Goal: Task Accomplishment & Management: Manage account settings

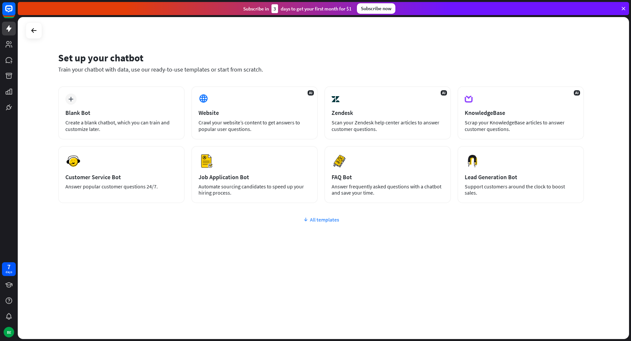
click at [328, 220] on div "All templates" at bounding box center [320, 219] width 525 height 7
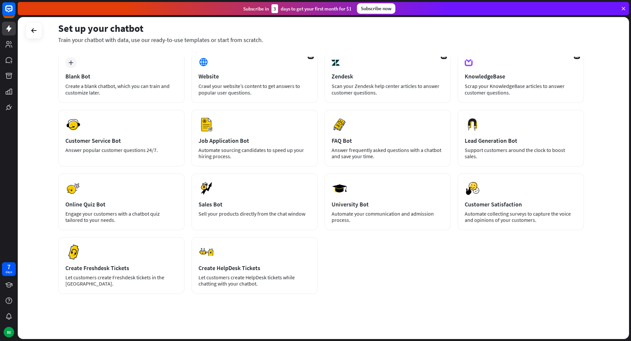
scroll to position [37, 0]
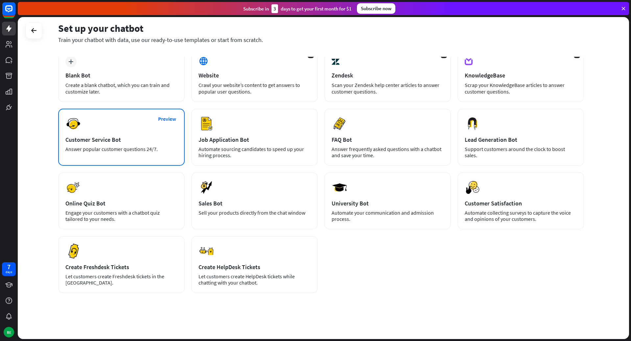
click at [135, 145] on div "Preview Customer Service Bot Answer popular customer questions 24/7." at bounding box center [121, 137] width 126 height 57
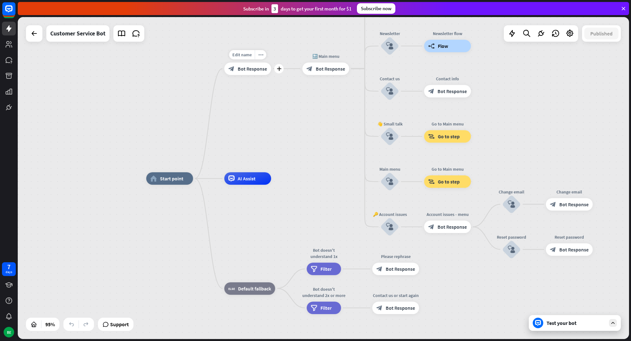
click at [258, 70] on span "Bot Response" at bounding box center [251, 68] width 29 height 6
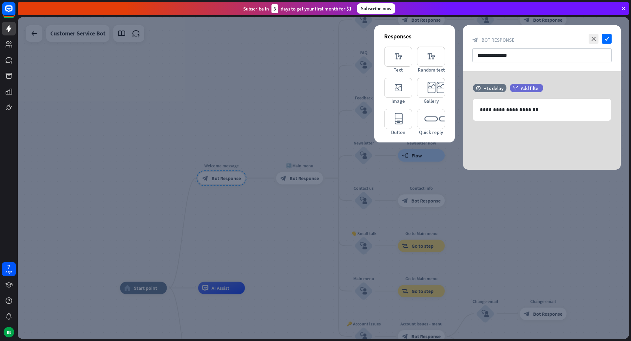
click at [257, 221] on div at bounding box center [323, 178] width 611 height 322
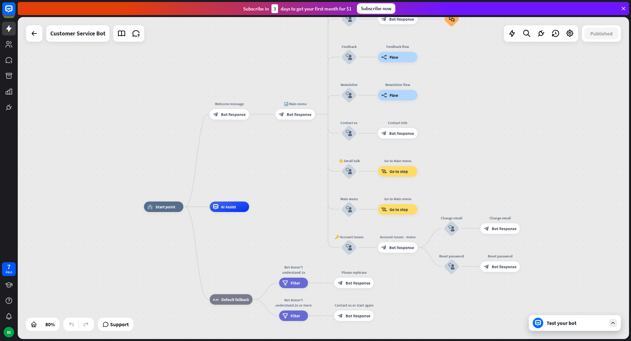
drag, startPoint x: 278, startPoint y: 253, endPoint x: 280, endPoint y: 180, distance: 73.6
click at [280, 180] on div "home_2 Start point Welcome message block_bot_response Bot Response 🔙 Main menu …" at bounding box center [323, 178] width 611 height 322
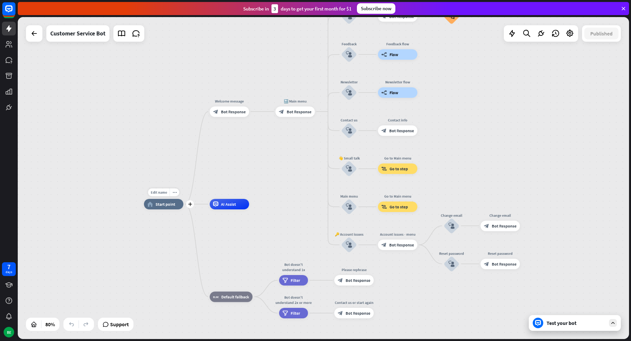
click at [176, 210] on div "Edit name more_horiz plus home_2 Start point" at bounding box center [163, 204] width 39 height 11
click at [237, 115] on div "block_bot_response Bot Response" at bounding box center [229, 111] width 39 height 11
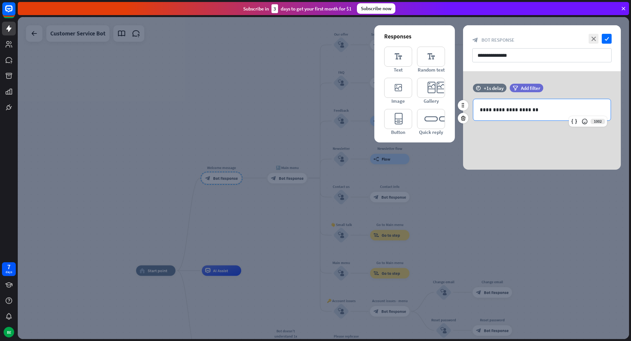
click at [535, 108] on p "**********" at bounding box center [542, 110] width 124 height 8
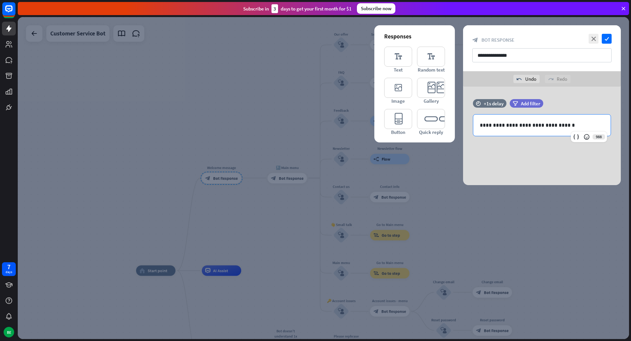
click at [502, 158] on div "**********" at bounding box center [542, 136] width 158 height 99
click at [244, 252] on div at bounding box center [323, 178] width 611 height 322
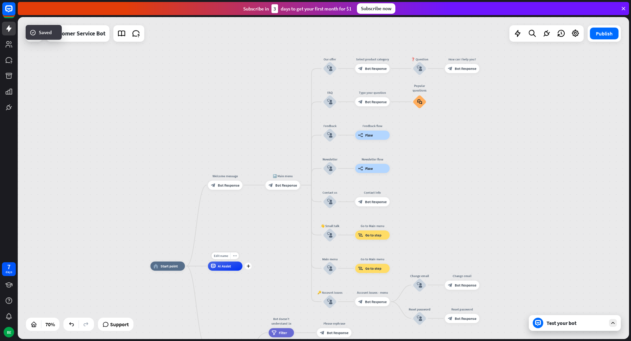
click at [225, 265] on span "AI Assist" at bounding box center [224, 266] width 13 height 5
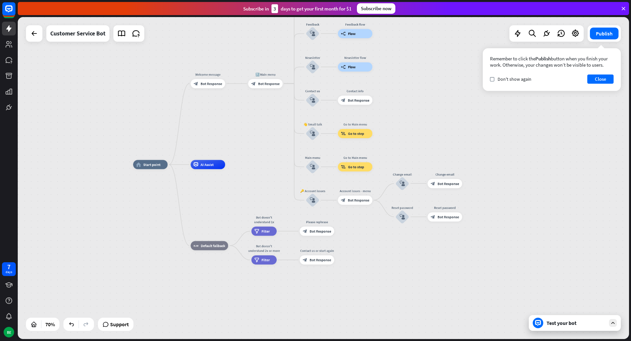
drag, startPoint x: 266, startPoint y: 266, endPoint x: 253, endPoint y: 135, distance: 132.0
click at [253, 165] on div "home_2 Start point Welcome message block_bot_response Bot Response 🔙 Main menu …" at bounding box center [347, 278] width 428 height 226
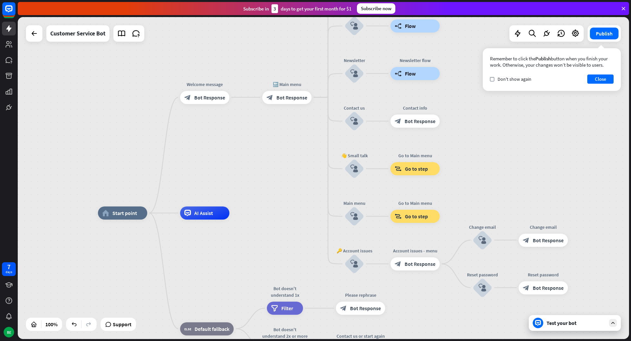
drag, startPoint x: 250, startPoint y: 119, endPoint x: 259, endPoint y: 218, distance: 99.3
click at [292, 101] on span "Bot Response" at bounding box center [291, 97] width 31 height 7
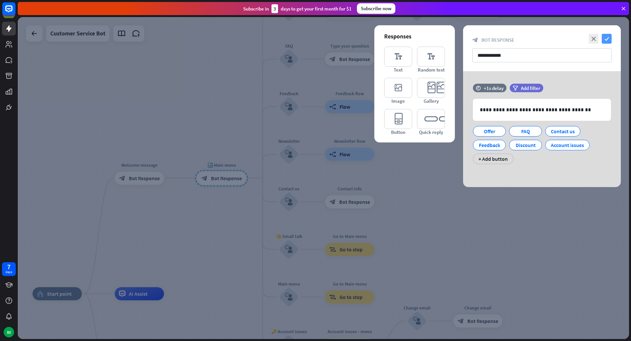
click at [606, 40] on icon "check" at bounding box center [606, 39] width 10 height 10
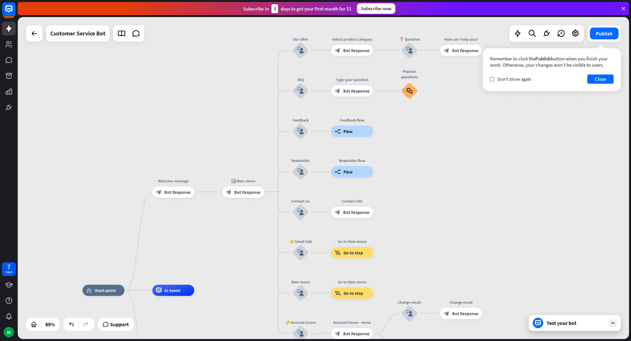
drag, startPoint x: 430, startPoint y: 150, endPoint x: 415, endPoint y: 127, distance: 28.1
click at [416, 129] on div "home_2 Start point Welcome message block_bot_response Bot Response 🔙 Main menu …" at bounding box center [323, 178] width 611 height 322
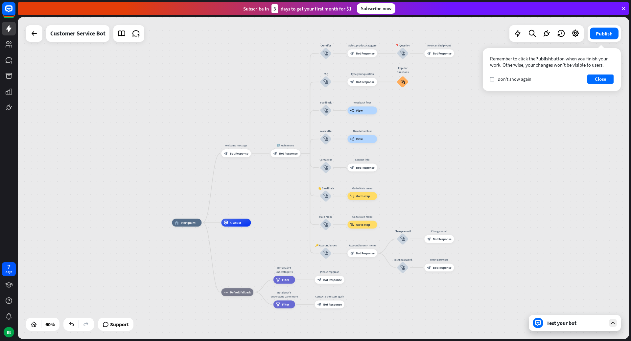
click at [622, 7] on icon at bounding box center [623, 9] width 6 height 6
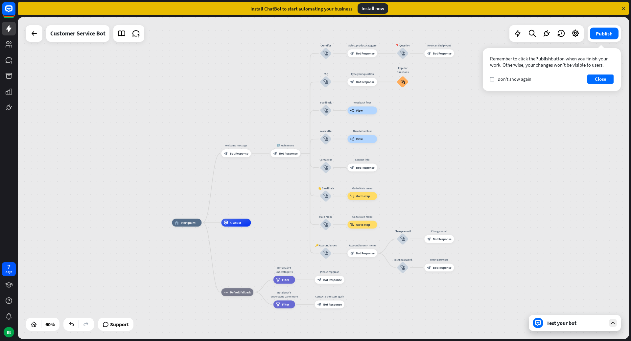
click at [36, 41] on div at bounding box center [34, 33] width 16 height 16
click at [36, 36] on icon at bounding box center [34, 34] width 8 height 8
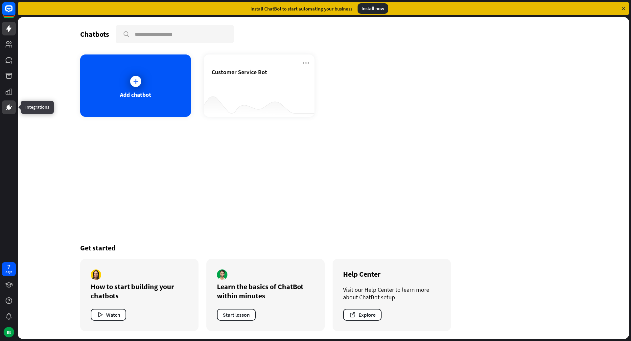
click at [7, 107] on icon at bounding box center [9, 107] width 5 height 5
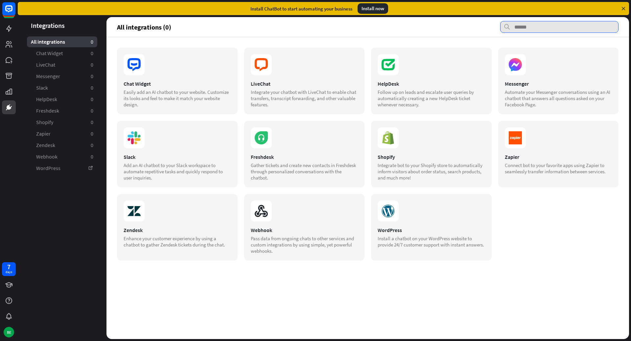
click at [544, 32] on input "text" at bounding box center [559, 27] width 118 height 12
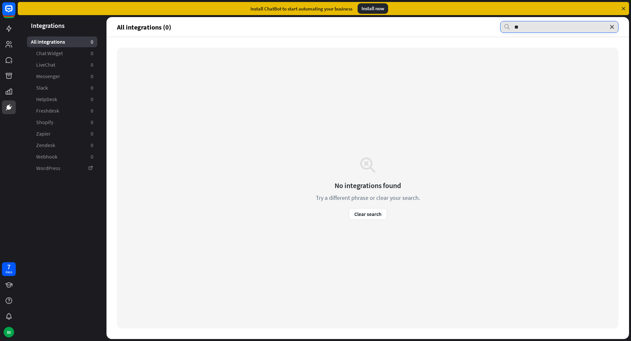
type input "*"
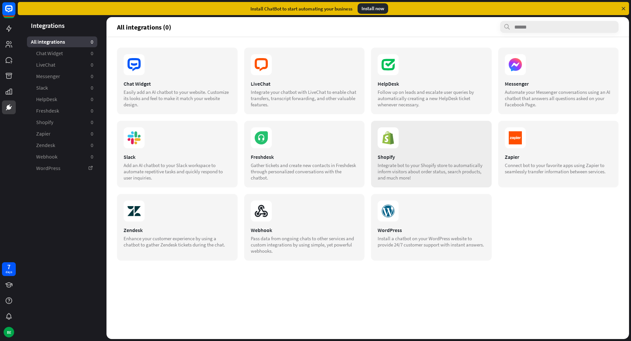
click at [436, 176] on div "Integrate bot to your Shopify store to automatically inform visitors about orde…" at bounding box center [430, 171] width 107 height 19
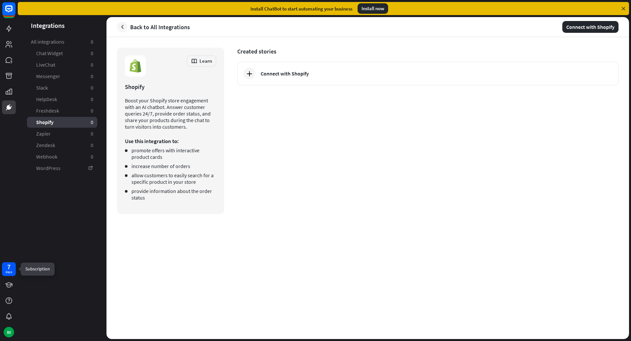
click at [9, 266] on div "7" at bounding box center [8, 267] width 3 height 6
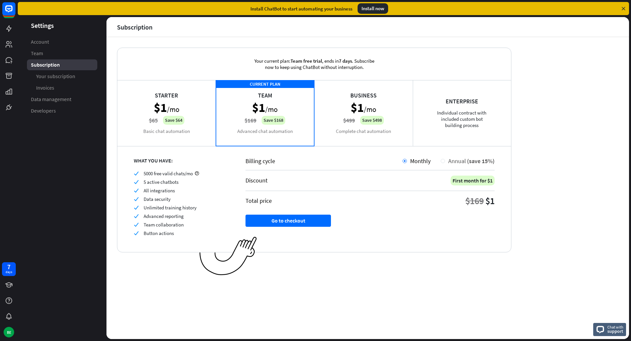
click at [446, 161] on div "Annual (save 15%)" at bounding box center [470, 161] width 50 height 8
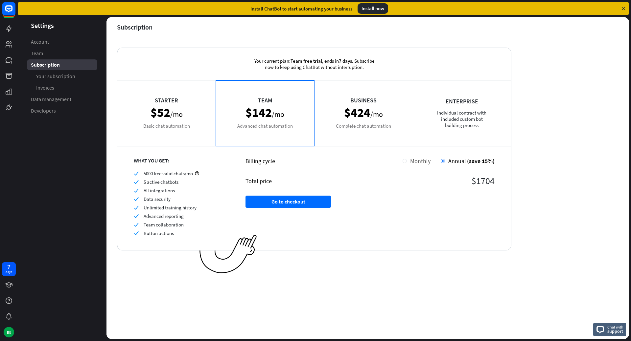
click at [405, 163] on div at bounding box center [404, 161] width 4 height 4
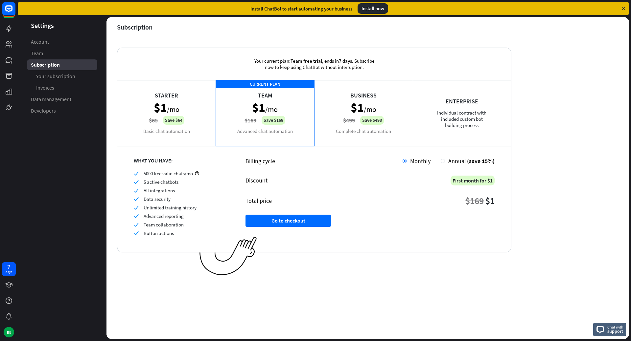
click at [349, 123] on div "Business $1 /mo $499 Save $498 Complete chat automation" at bounding box center [363, 113] width 99 height 66
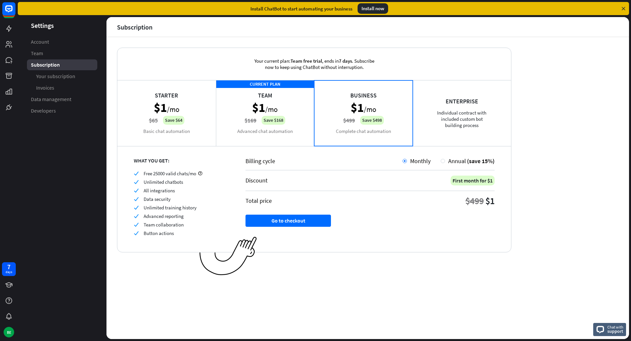
click at [436, 136] on div "Enterprise Individual contract with included custom bot building process" at bounding box center [462, 113] width 99 height 66
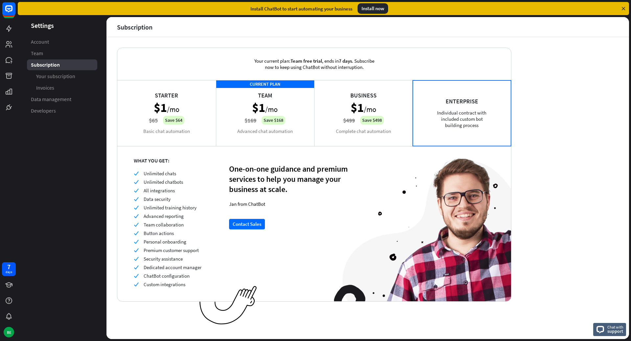
click at [385, 128] on div "Business $1 /mo $499 Save $498 Complete chat automation" at bounding box center [363, 113] width 99 height 66
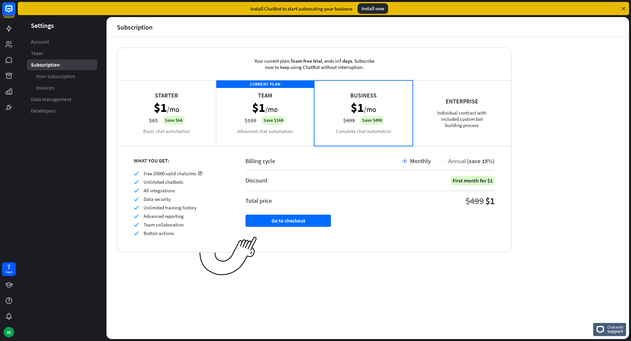
click at [443, 163] on div at bounding box center [442, 161] width 4 height 4
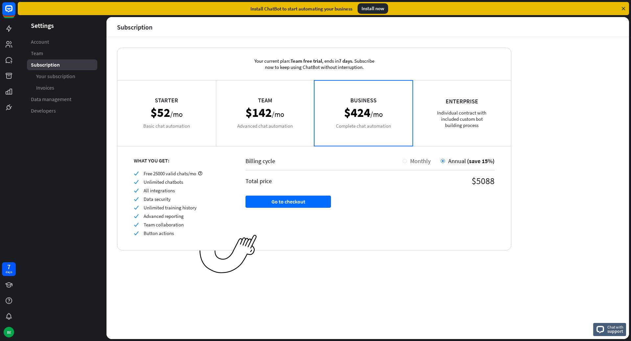
click at [407, 161] on div "Monthly" at bounding box center [419, 161] width 24 height 8
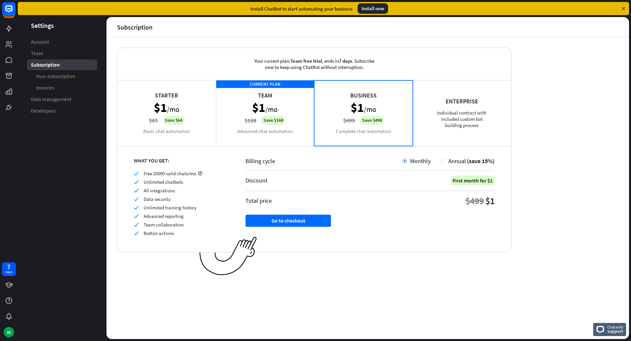
click at [437, 132] on div "Enterprise Individual contract with included custom bot building process" at bounding box center [462, 113] width 99 height 66
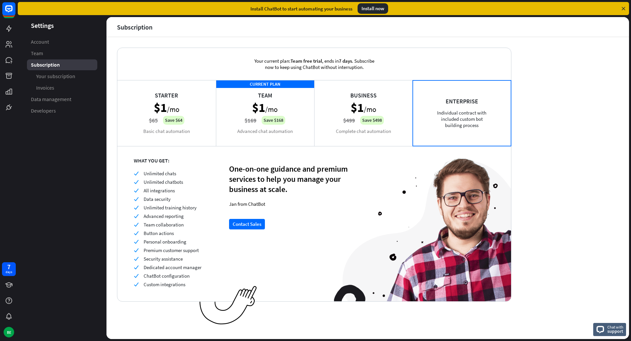
click at [369, 128] on div "Business $1 /mo $499 Save $498 Complete chat automation" at bounding box center [363, 113] width 99 height 66
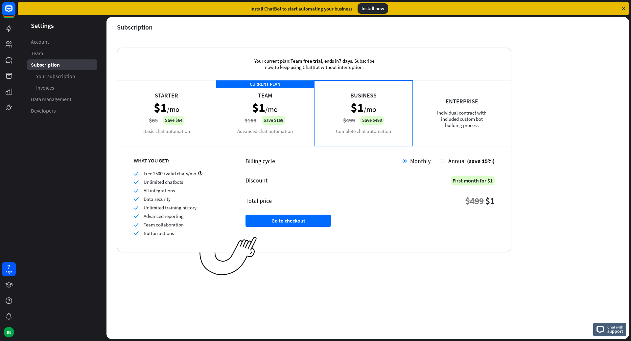
click at [291, 126] on div "CURRENT PLAN Team $1 /mo $169 Save $168 Advanced chat automation" at bounding box center [265, 113] width 99 height 66
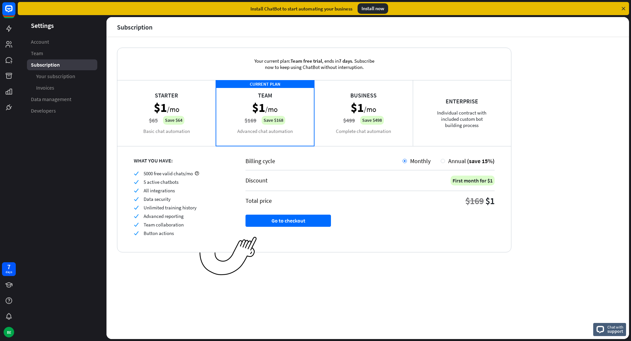
click at [186, 124] on div "Starter $1 /mo $65 Save $64 Basic chat automation" at bounding box center [166, 113] width 99 height 66
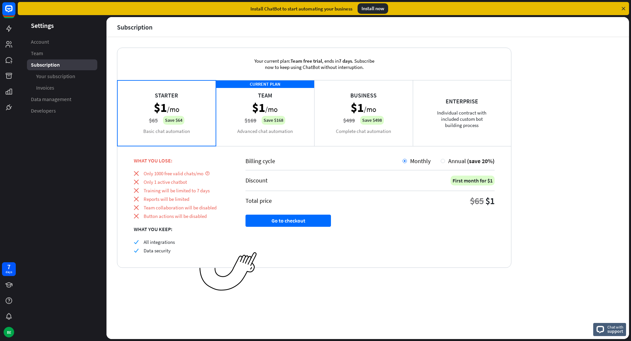
click at [254, 126] on div "CURRENT PLAN Team $1 /mo $169 Save $168 Advanced chat automation" at bounding box center [265, 113] width 99 height 66
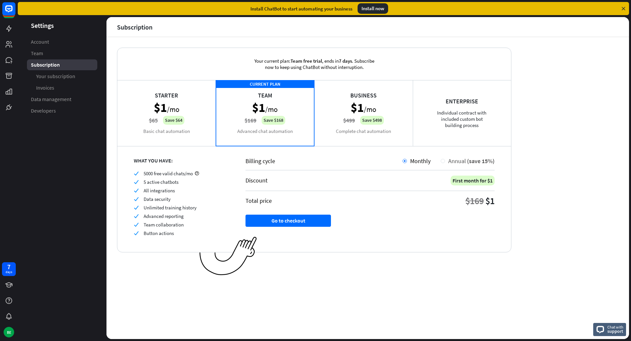
click at [464, 161] on span "Annual" at bounding box center [457, 161] width 18 height 8
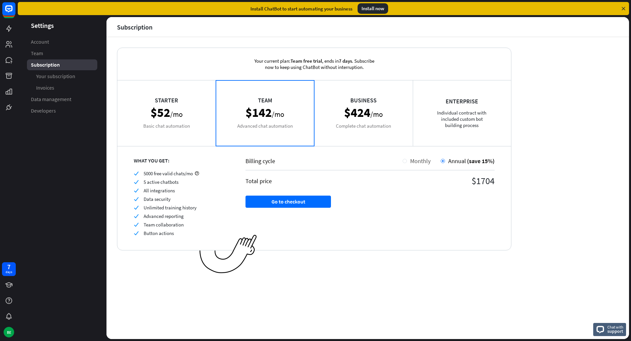
click at [426, 161] on span "Monthly" at bounding box center [420, 161] width 20 height 8
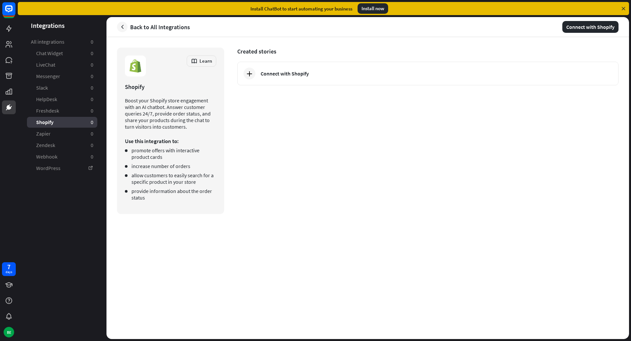
click at [623, 10] on icon at bounding box center [623, 9] width 6 height 6
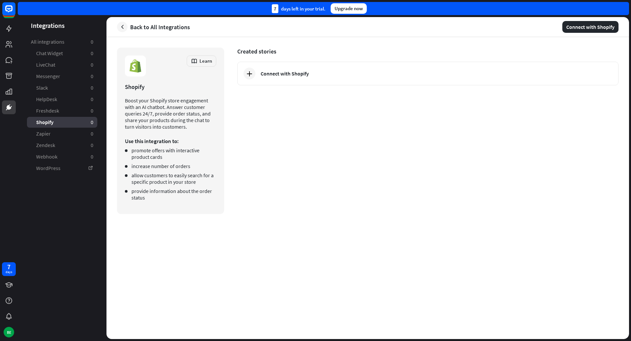
click at [280, 102] on div "Created stories Connect with Shopify" at bounding box center [427, 131] width 381 height 167
click at [14, 29] on link at bounding box center [9, 29] width 14 height 14
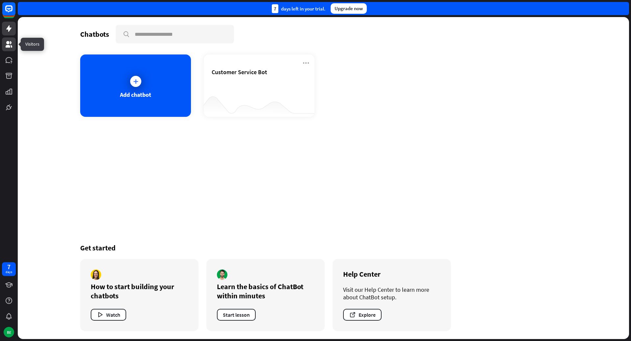
click at [11, 42] on icon at bounding box center [9, 44] width 7 height 7
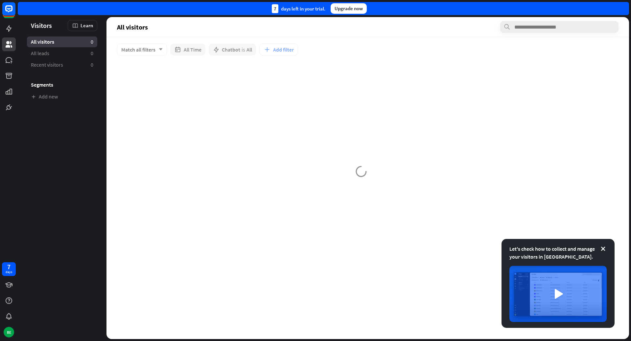
click at [19, 59] on ul "All visitors 0 All leads 0 Recent visitors 0 Segments Add new" at bounding box center [62, 69] width 89 height 66
click at [14, 67] on div at bounding box center [9, 60] width 14 height 14
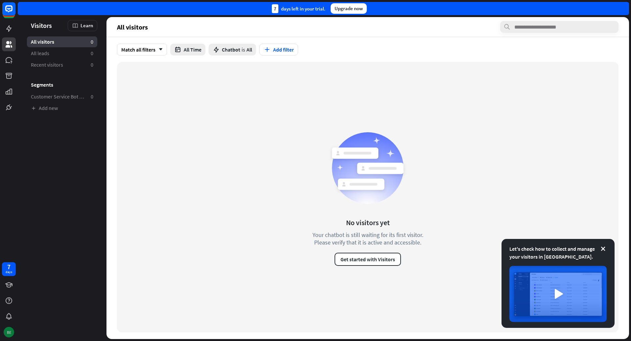
click at [8, 338] on div "BE" at bounding box center [9, 332] width 14 height 14
